Goal: Task Accomplishment & Management: Use online tool/utility

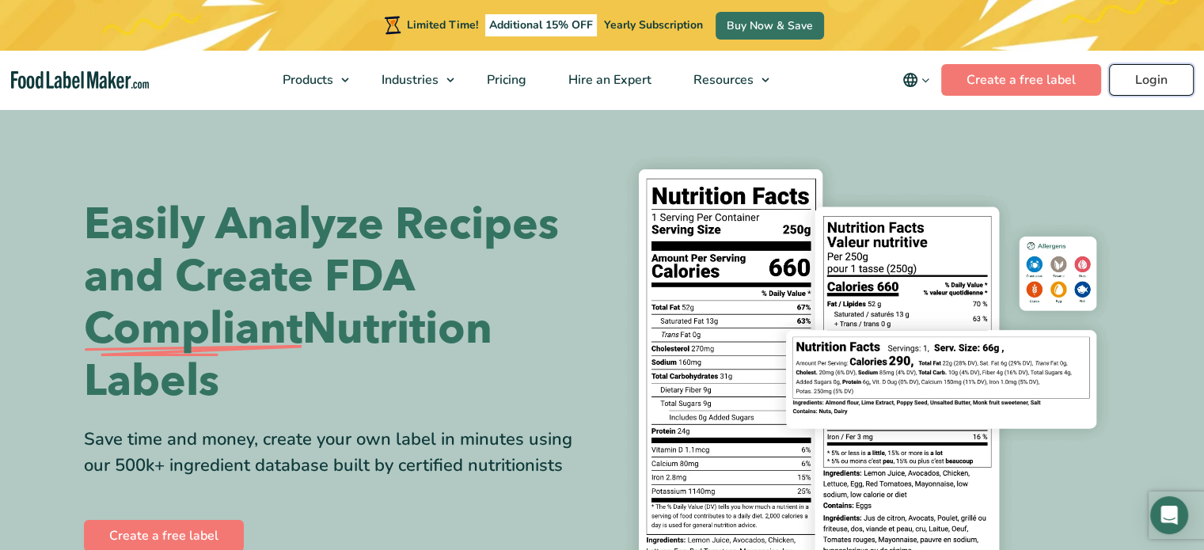
click at [1171, 75] on link "Login" at bounding box center [1151, 80] width 85 height 32
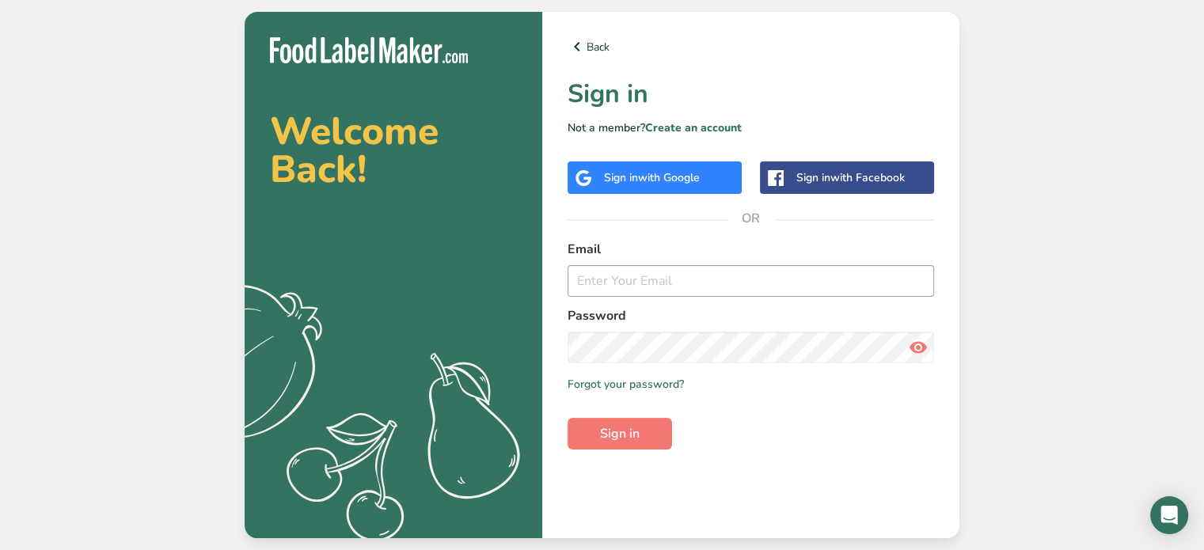
drag, startPoint x: 648, startPoint y: 256, endPoint x: 649, endPoint y: 273, distance: 16.6
click at [648, 260] on div "Email" at bounding box center [750, 268] width 366 height 57
click at [649, 279] on input "email" at bounding box center [750, 281] width 366 height 32
type input "kwerronen@capfoodinc.com"
click at [567, 418] on button "Sign in" at bounding box center [619, 434] width 104 height 32
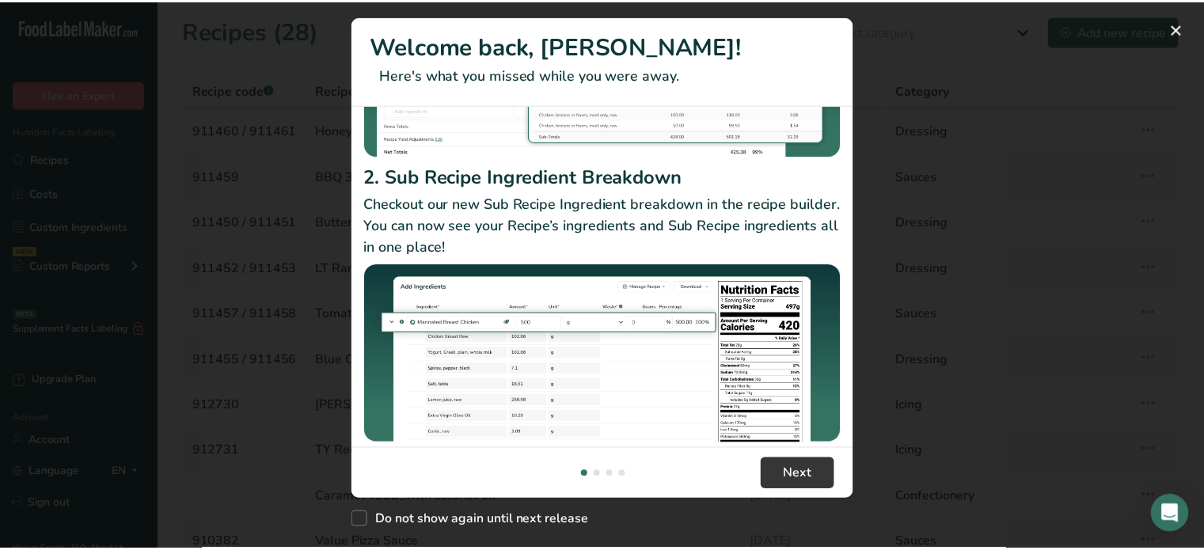
scroll to position [268, 0]
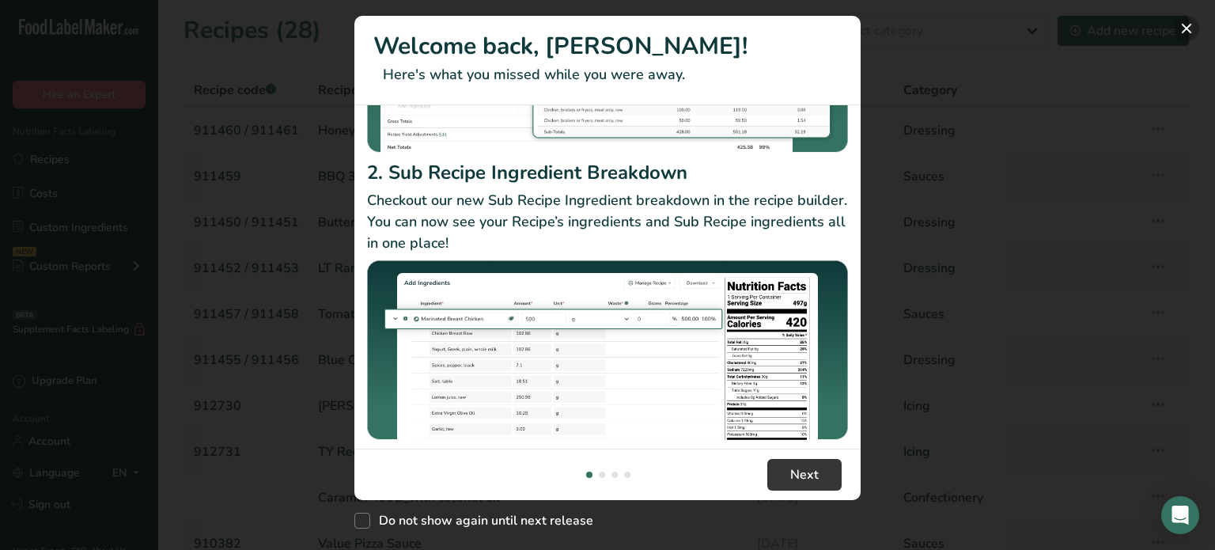
click at [1178, 26] on button "New Features" at bounding box center [1186, 28] width 25 height 25
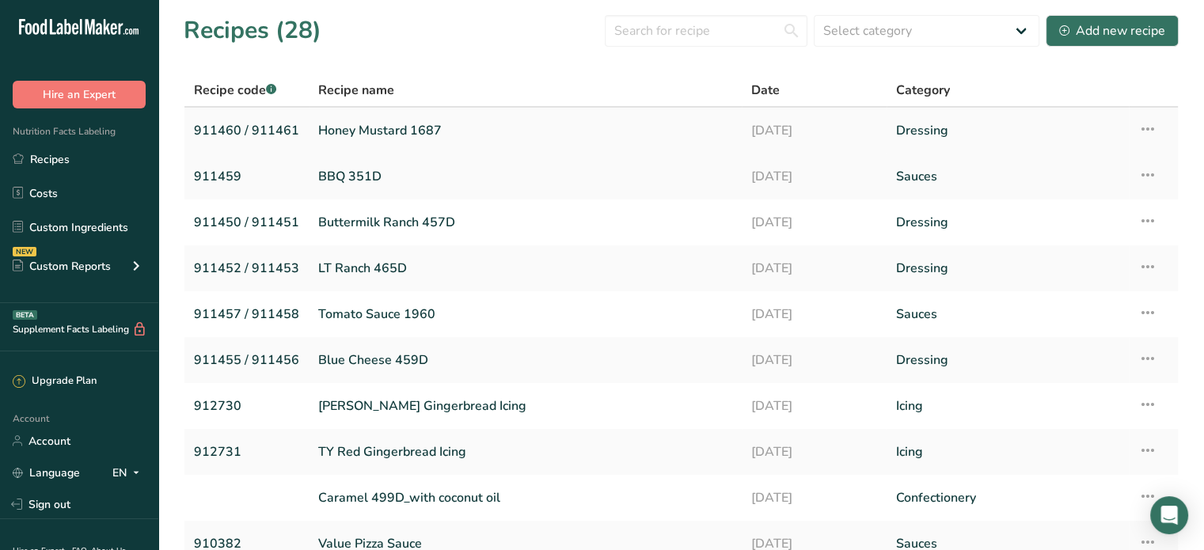
click at [356, 126] on link "Honey Mustard 1687" at bounding box center [525, 130] width 414 height 33
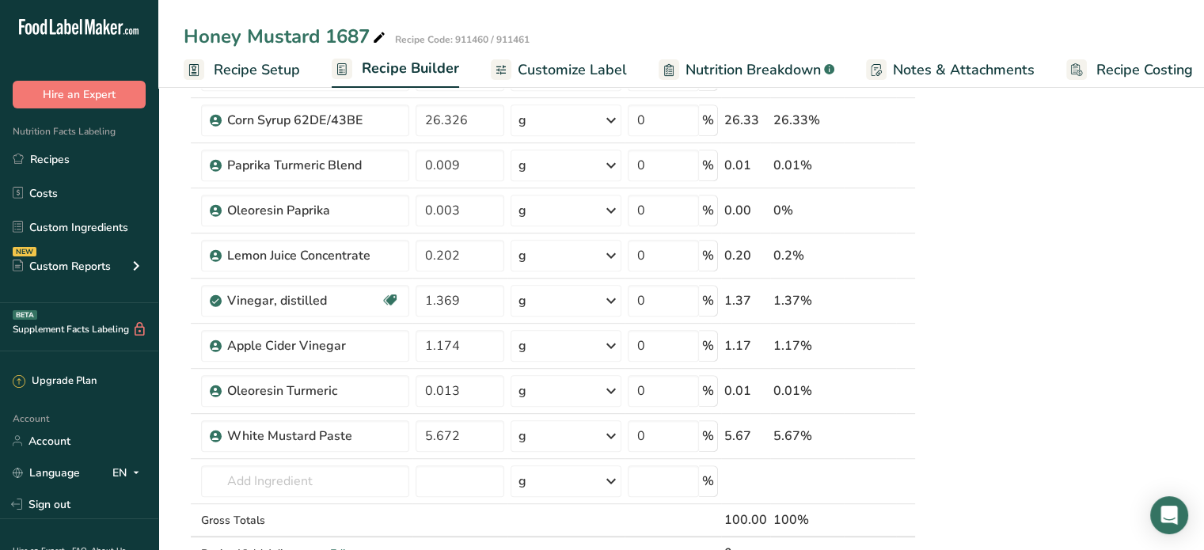
scroll to position [791, 0]
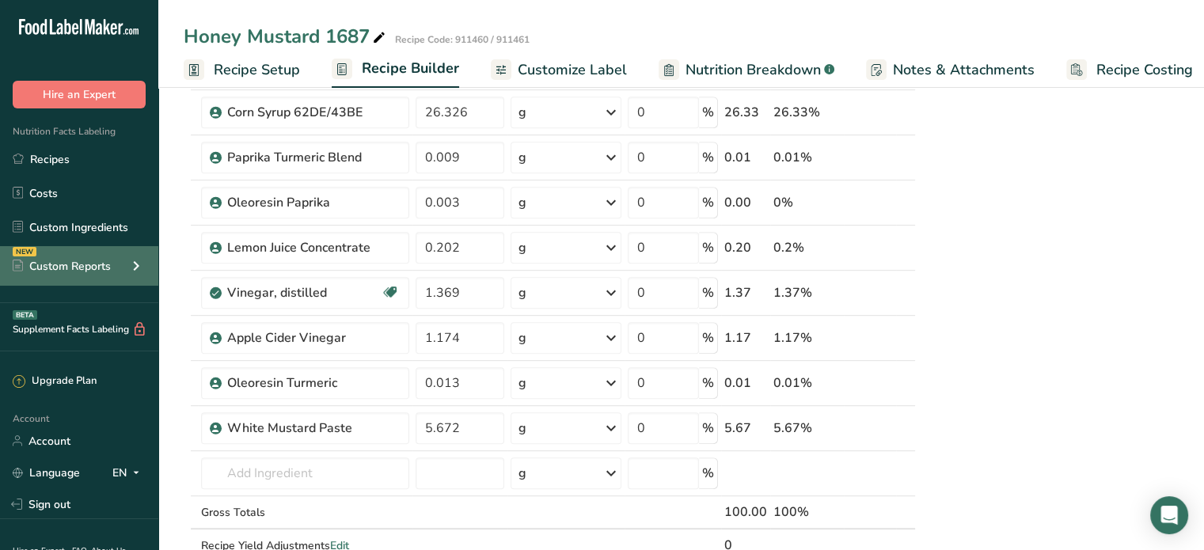
click at [82, 261] on div "Custom Reports" at bounding box center [62, 266] width 98 height 17
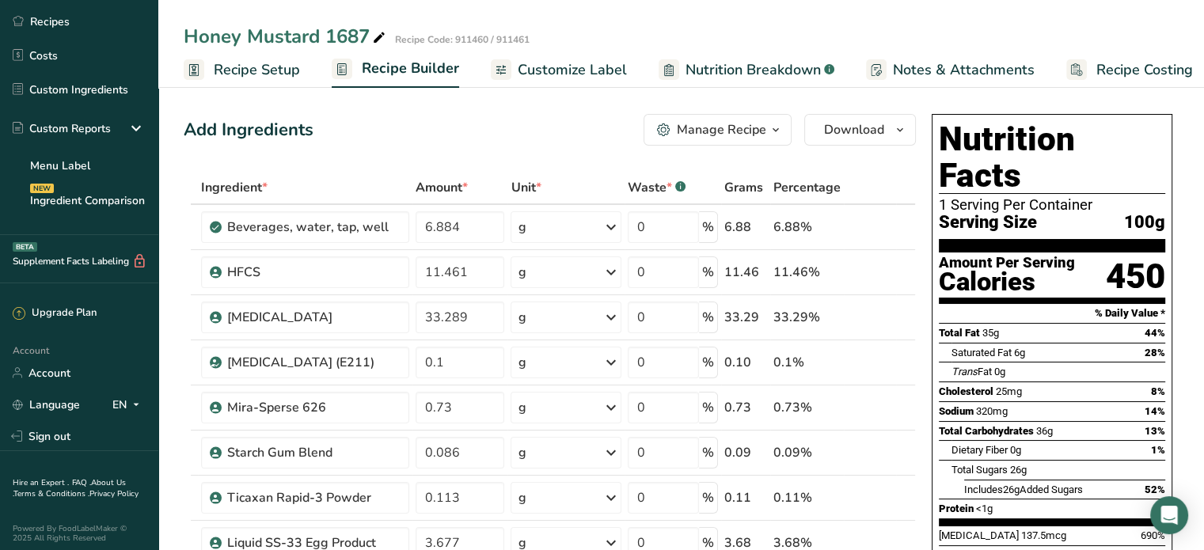
scroll to position [142, 0]
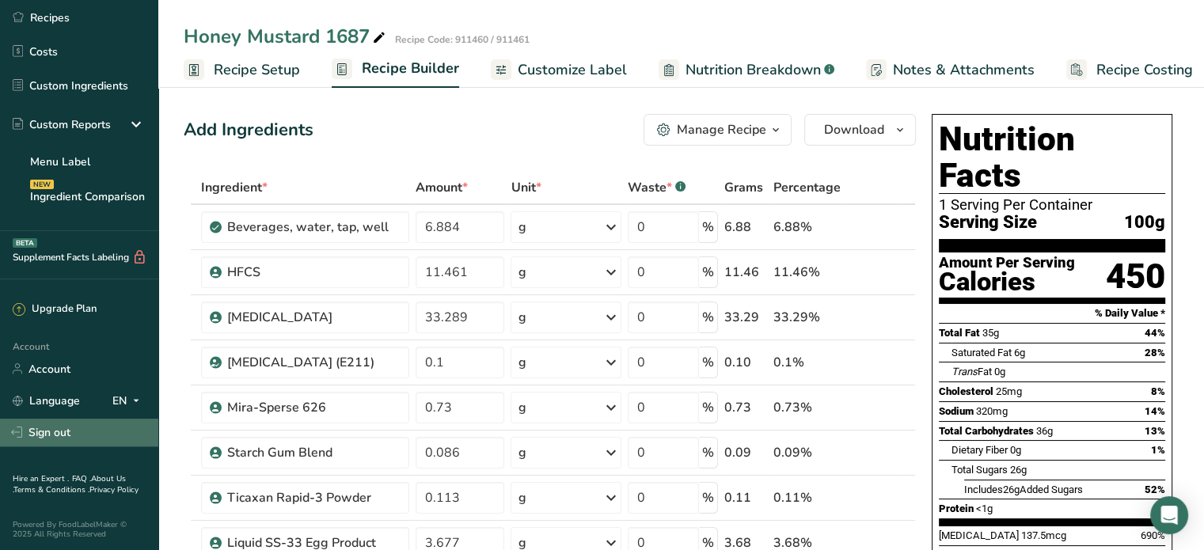
click at [67, 428] on link "Sign out" at bounding box center [79, 433] width 158 height 28
